Goal: Information Seeking & Learning: Learn about a topic

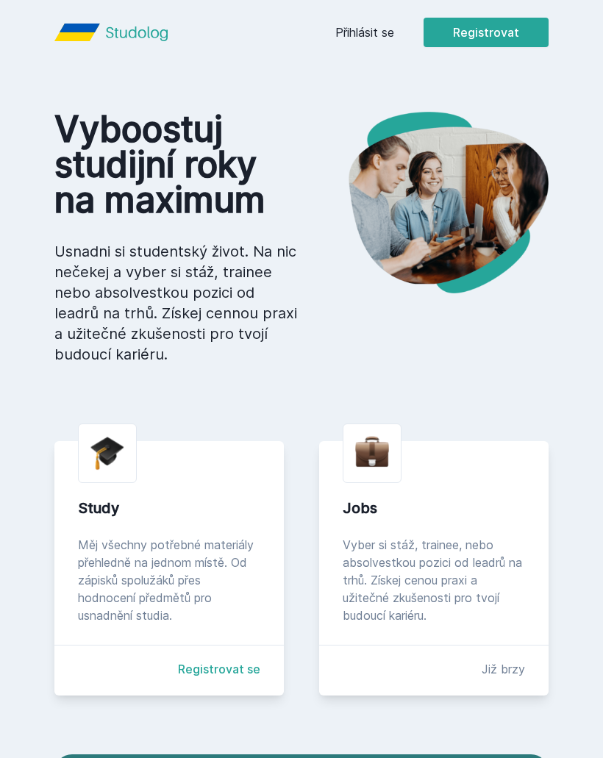
click at [374, 34] on link "Přihlásit se" at bounding box center [364, 33] width 59 height 18
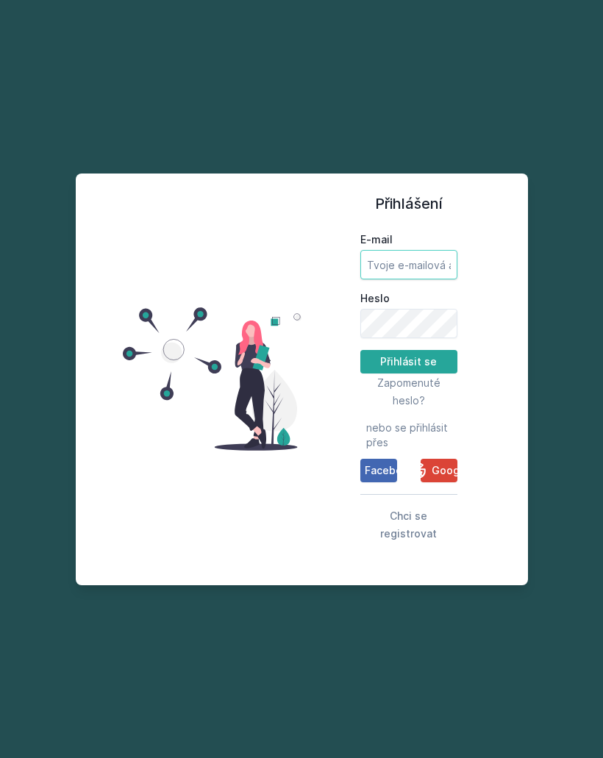
click at [410, 280] on input "E-mail" at bounding box center [408, 264] width 97 height 29
type input "[EMAIL_ADDRESS][DOMAIN_NAME]"
click at [438, 374] on button "Přihlásit se" at bounding box center [408, 362] width 97 height 24
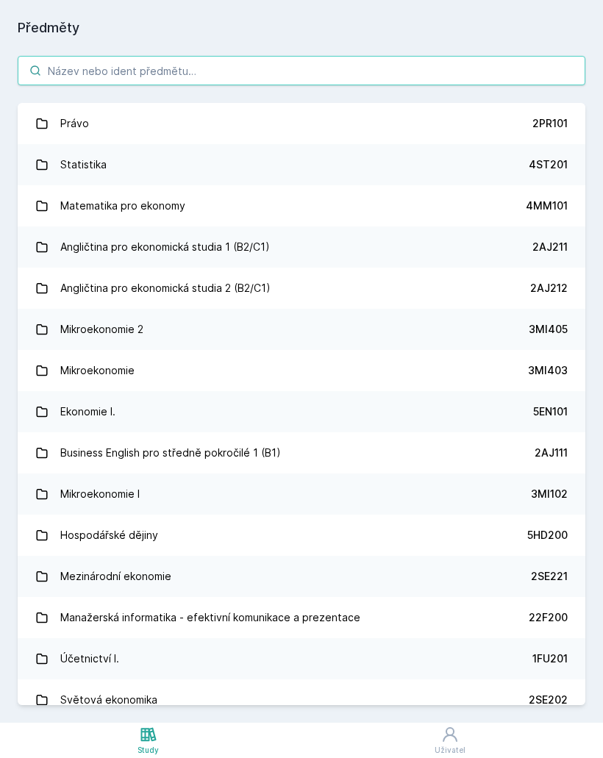
click at [77, 79] on input "search" at bounding box center [302, 70] width 568 height 29
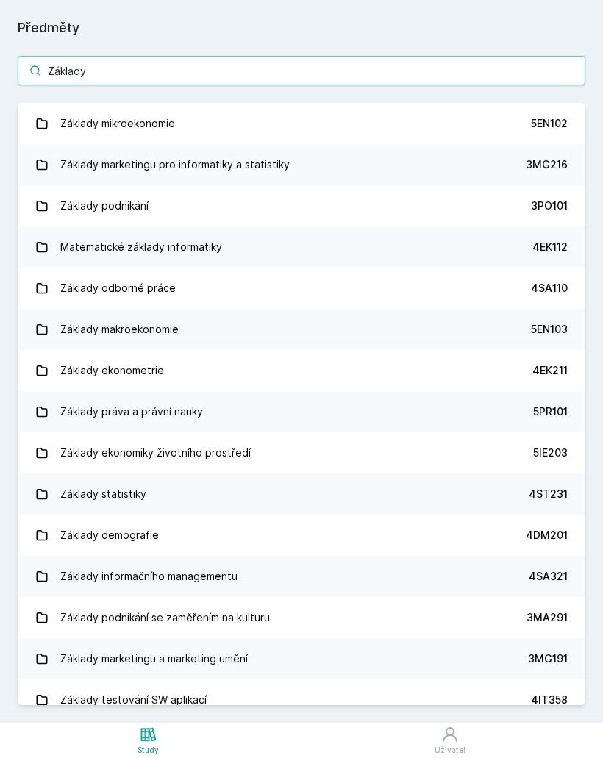
type input "Základy"
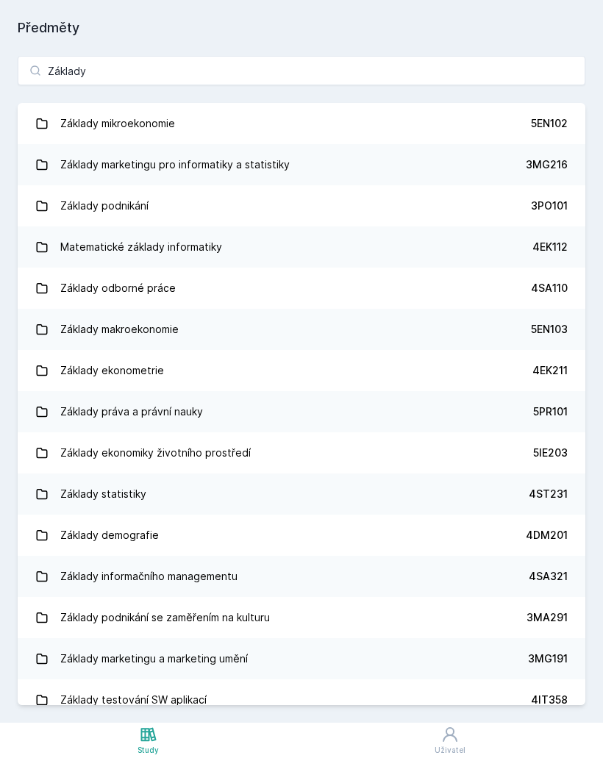
click at [112, 129] on div "Základy mikroekonomie" at bounding box center [117, 123] width 115 height 29
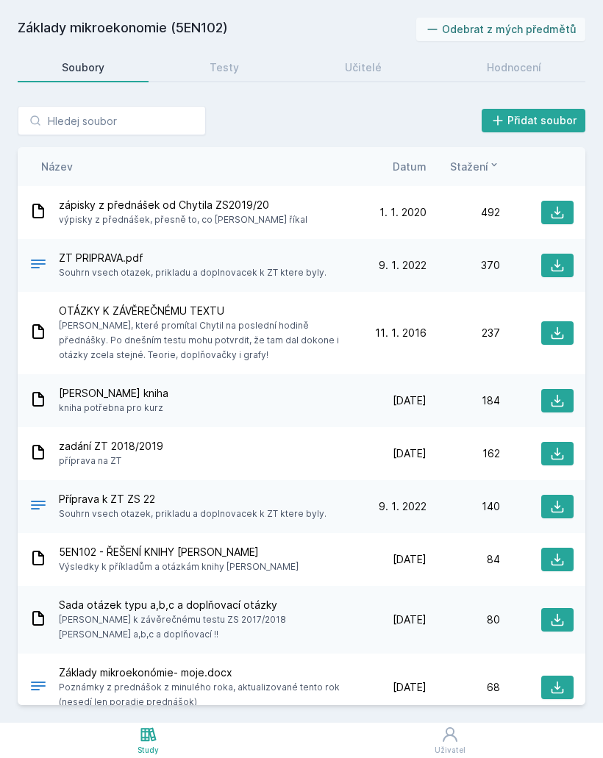
click at [398, 179] on div "Název Datum Stažení" at bounding box center [302, 166] width 568 height 39
click at [486, 174] on span "Stažení" at bounding box center [469, 166] width 38 height 15
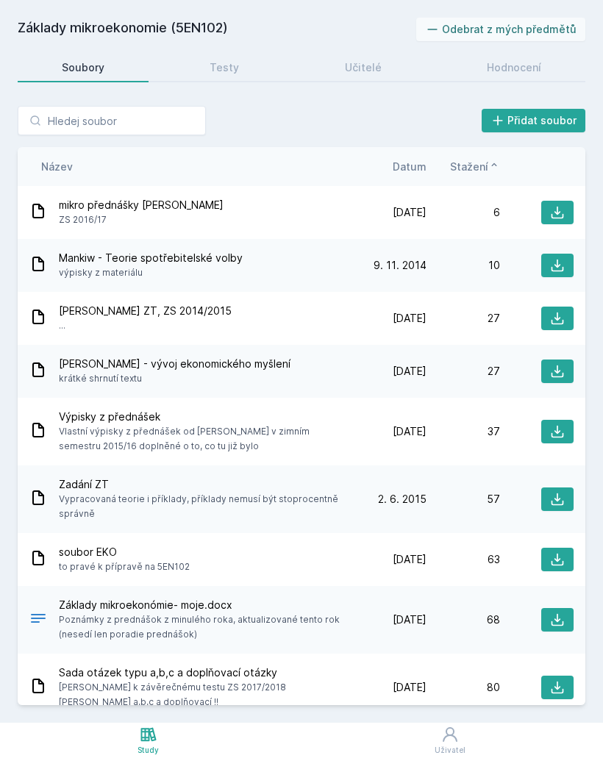
click at [490, 168] on icon at bounding box center [494, 165] width 12 height 12
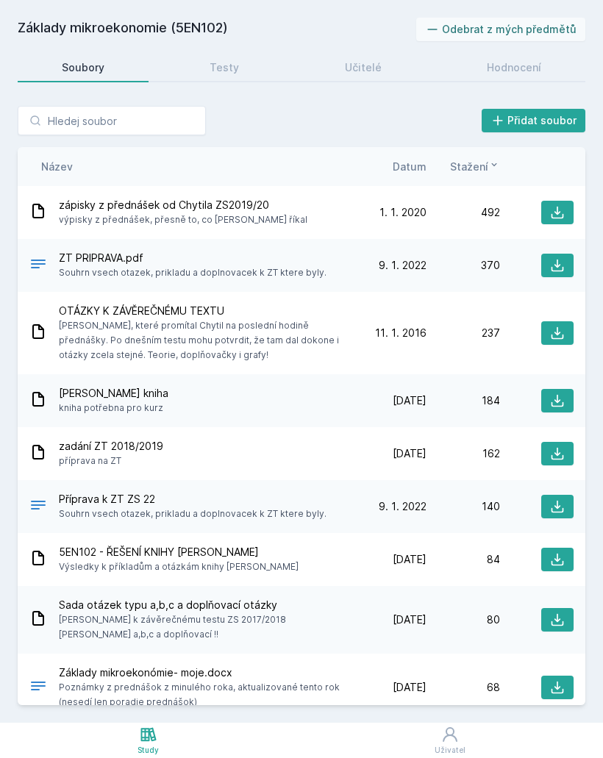
click at [563, 214] on icon at bounding box center [558, 213] width 13 height 13
click at [557, 216] on icon at bounding box center [557, 212] width 15 height 15
